Goal: Task Accomplishment & Management: Manage account settings

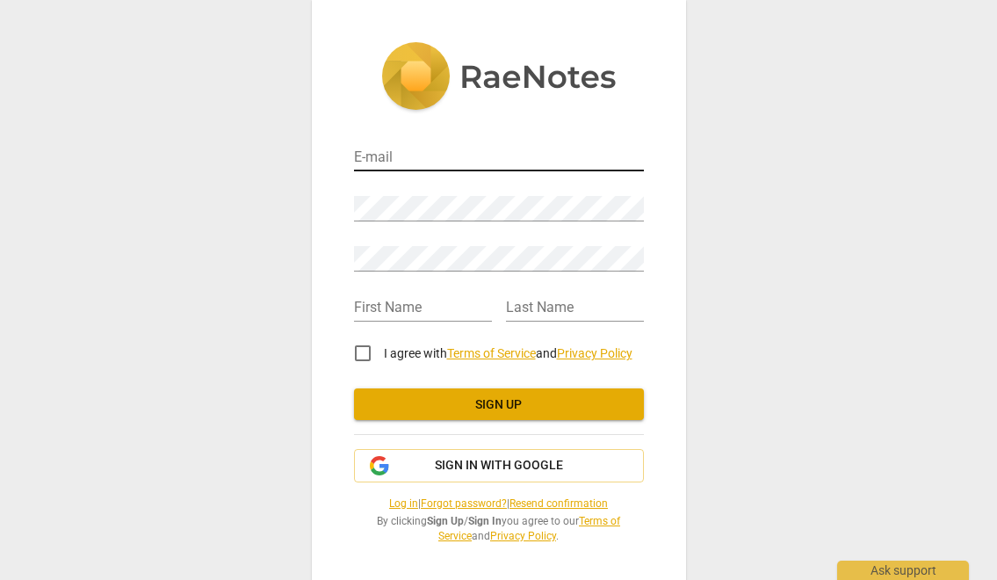
click at [371, 155] on input "email" at bounding box center [499, 158] width 290 height 25
type input "[EMAIL_ADDRESS][DOMAIN_NAME]"
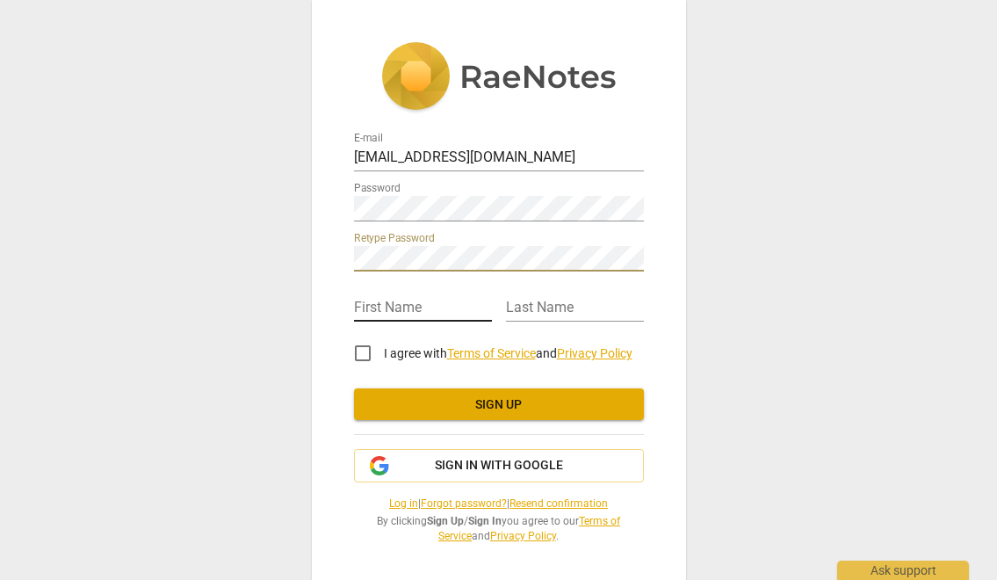
click at [389, 300] on input "text" at bounding box center [423, 308] width 138 height 25
type input "[PERSON_NAME]"
type input "Hare"
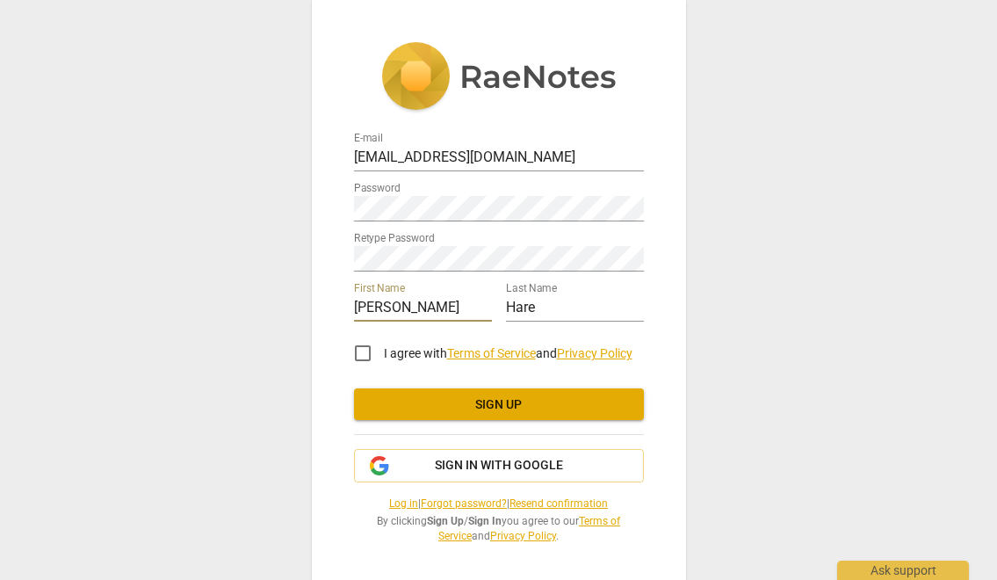
click at [359, 356] on input "I agree with Terms of Service and Privacy Policy" at bounding box center [363, 353] width 42 height 42
checkbox input "true"
click at [497, 400] on span "Sign up" at bounding box center [499, 405] width 262 height 18
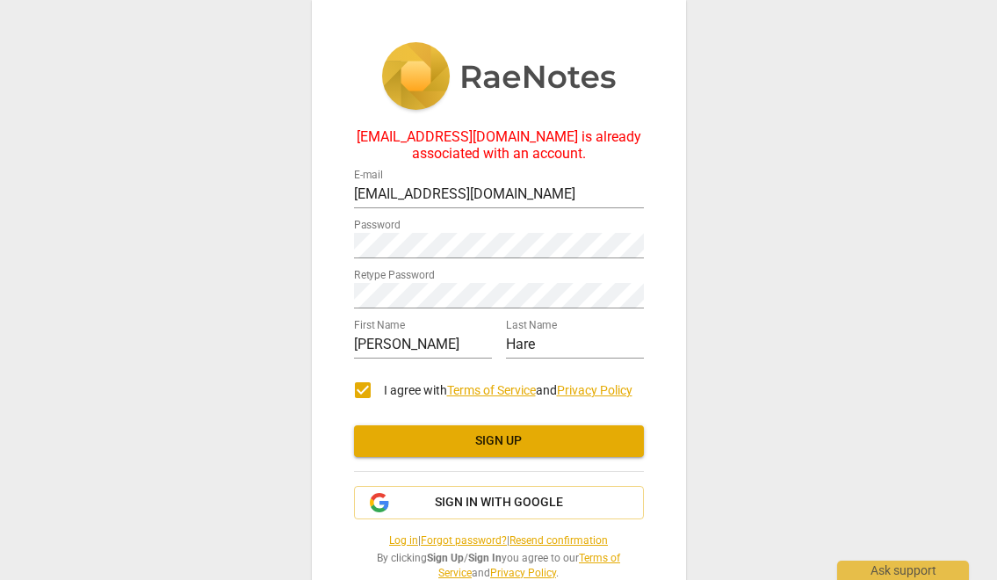
scroll to position [42, 0]
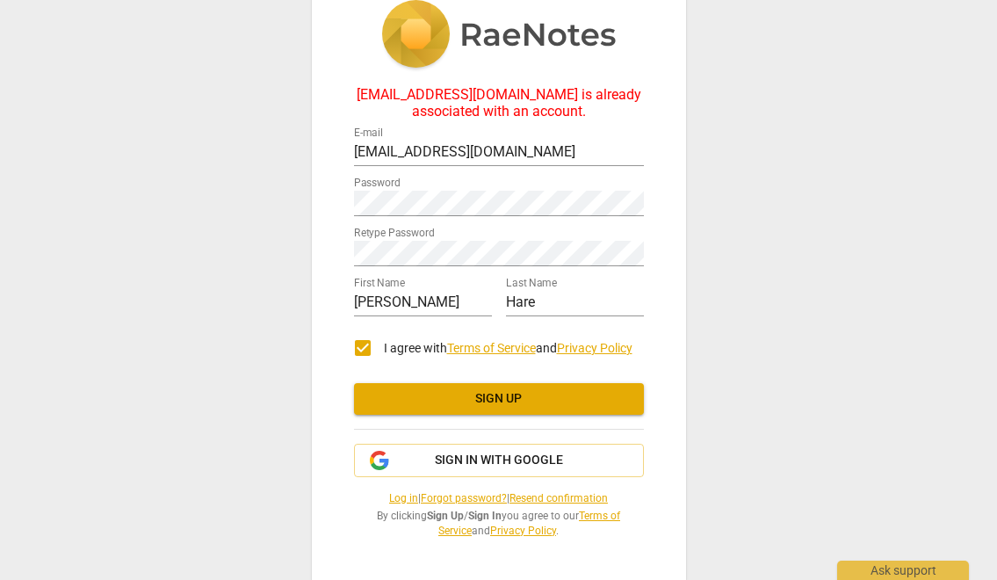
click at [389, 496] on link "Log in" at bounding box center [403, 498] width 29 height 12
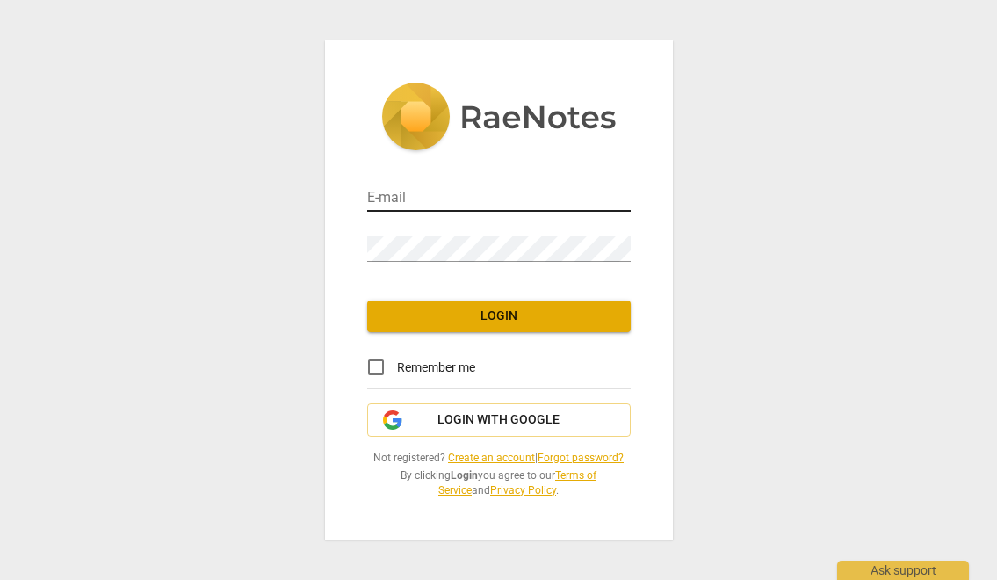
click at [436, 186] on input "email" at bounding box center [498, 198] width 263 height 25
type input "[EMAIL_ADDRESS][DOMAIN_NAME]"
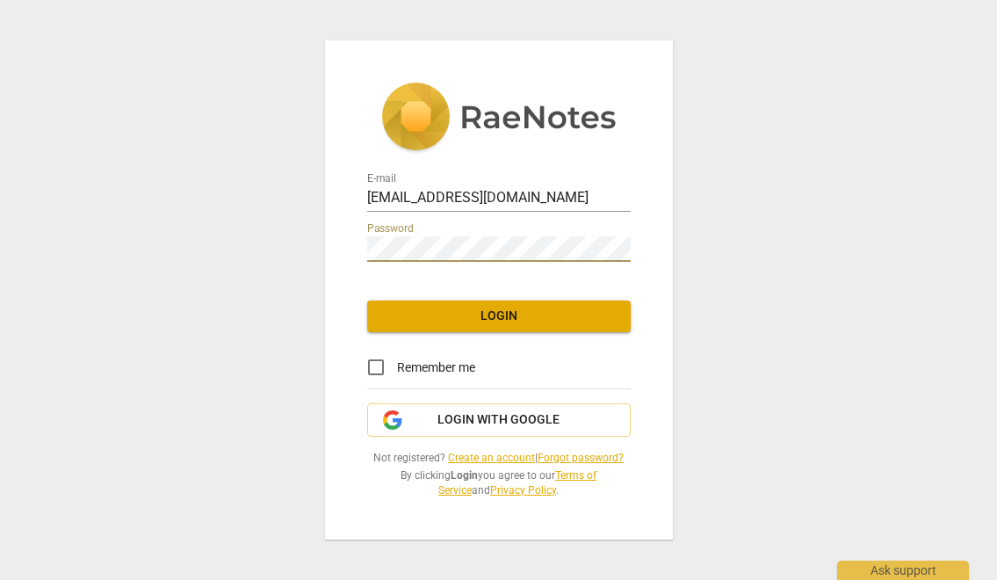
click at [372, 364] on input "Remember me" at bounding box center [376, 367] width 42 height 42
checkbox input "true"
click at [513, 310] on span "Login" at bounding box center [498, 316] width 235 height 18
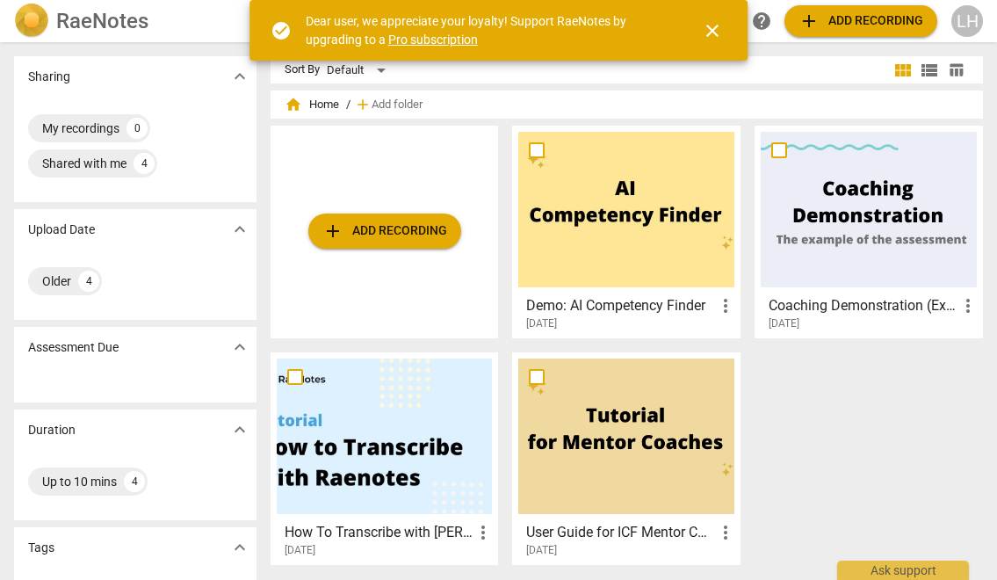
click at [713, 32] on span "close" at bounding box center [712, 30] width 21 height 21
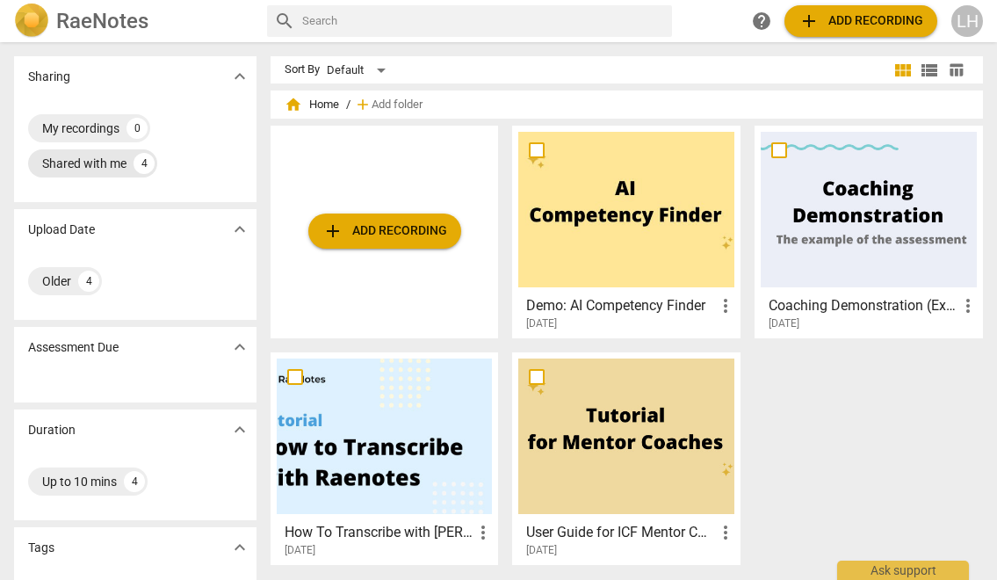
click at [86, 166] on div "Shared with me" at bounding box center [84, 164] width 84 height 18
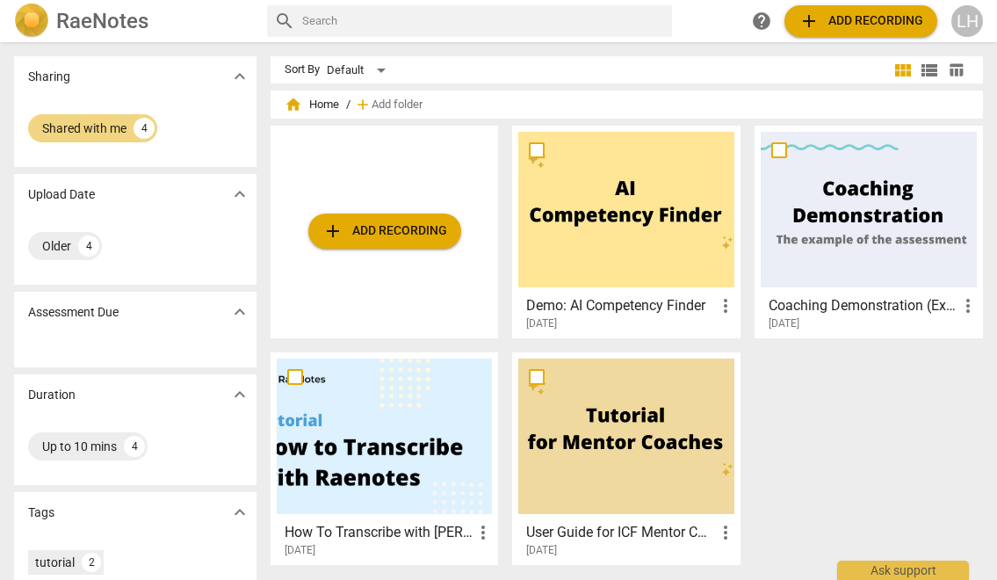
click at [663, 436] on div at bounding box center [626, 435] width 216 height 155
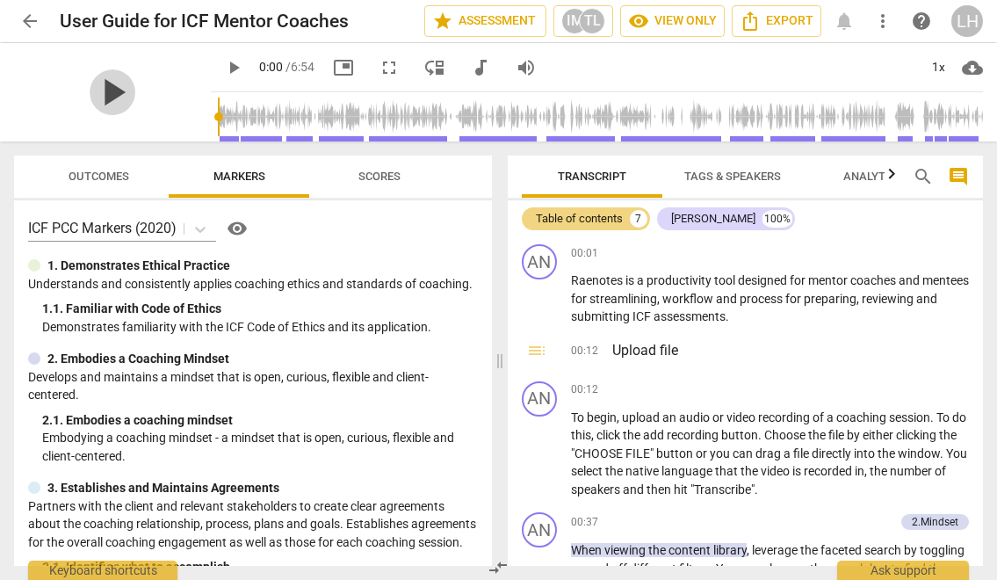
click at [104, 89] on span "play_arrow" at bounding box center [113, 92] width 46 height 46
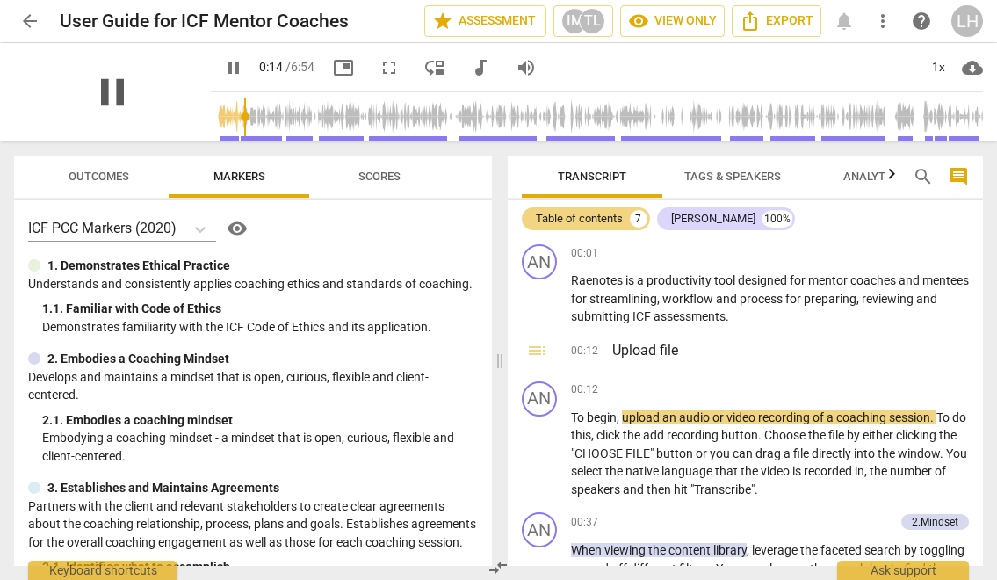
click at [104, 89] on span "pause" at bounding box center [113, 92] width 46 height 46
type input "15"
